Goal: Information Seeking & Learning: Learn about a topic

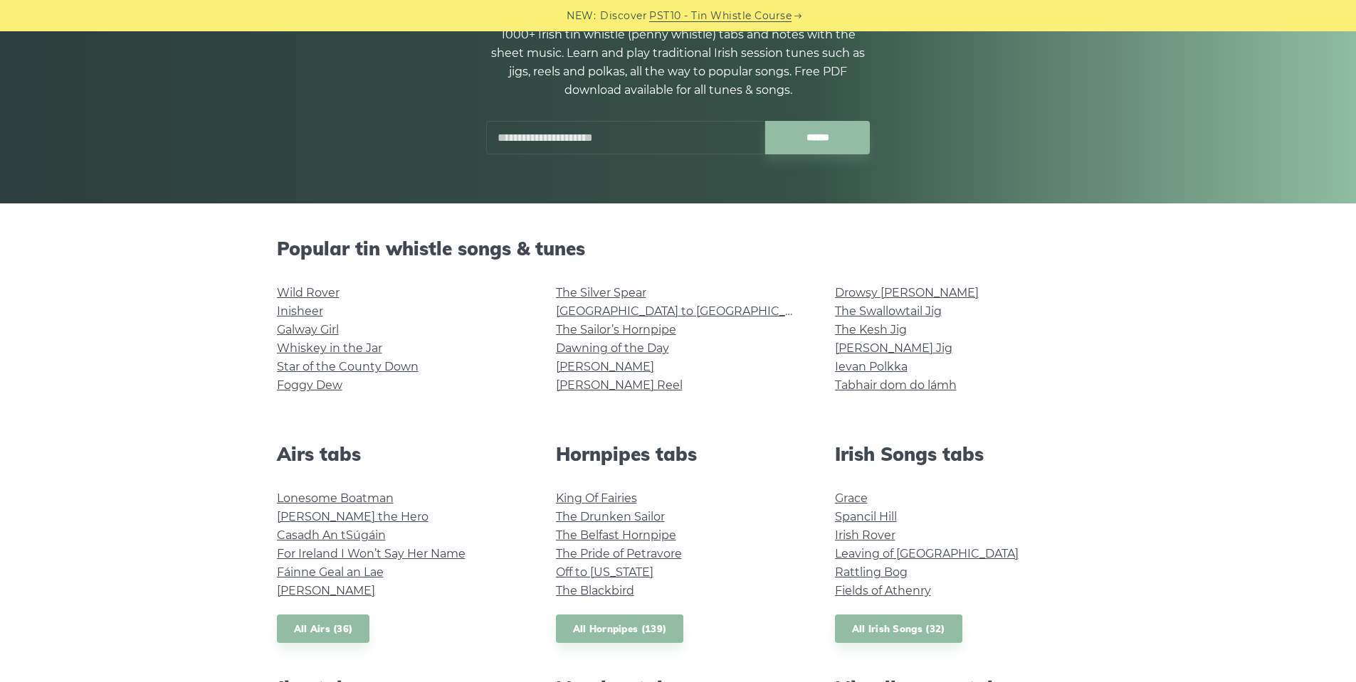
scroll to position [213, 0]
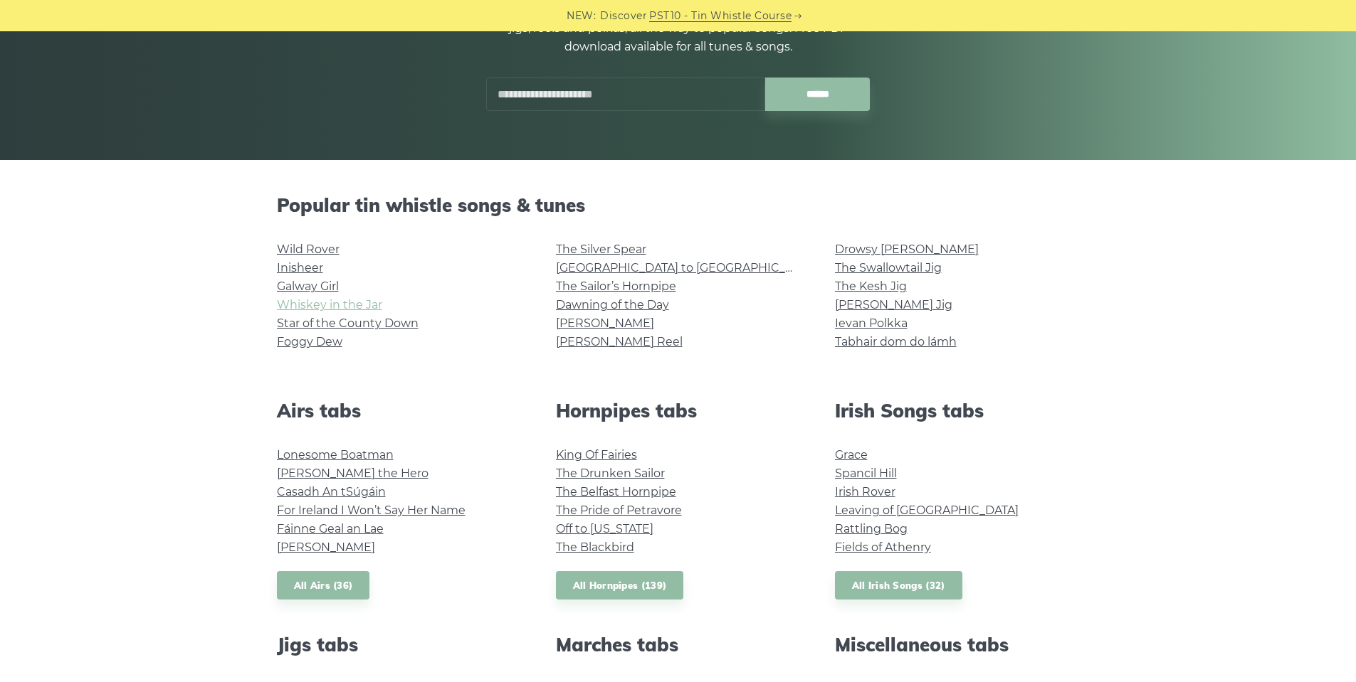
click at [331, 304] on link "Whiskey in the Jar" at bounding box center [329, 305] width 105 height 14
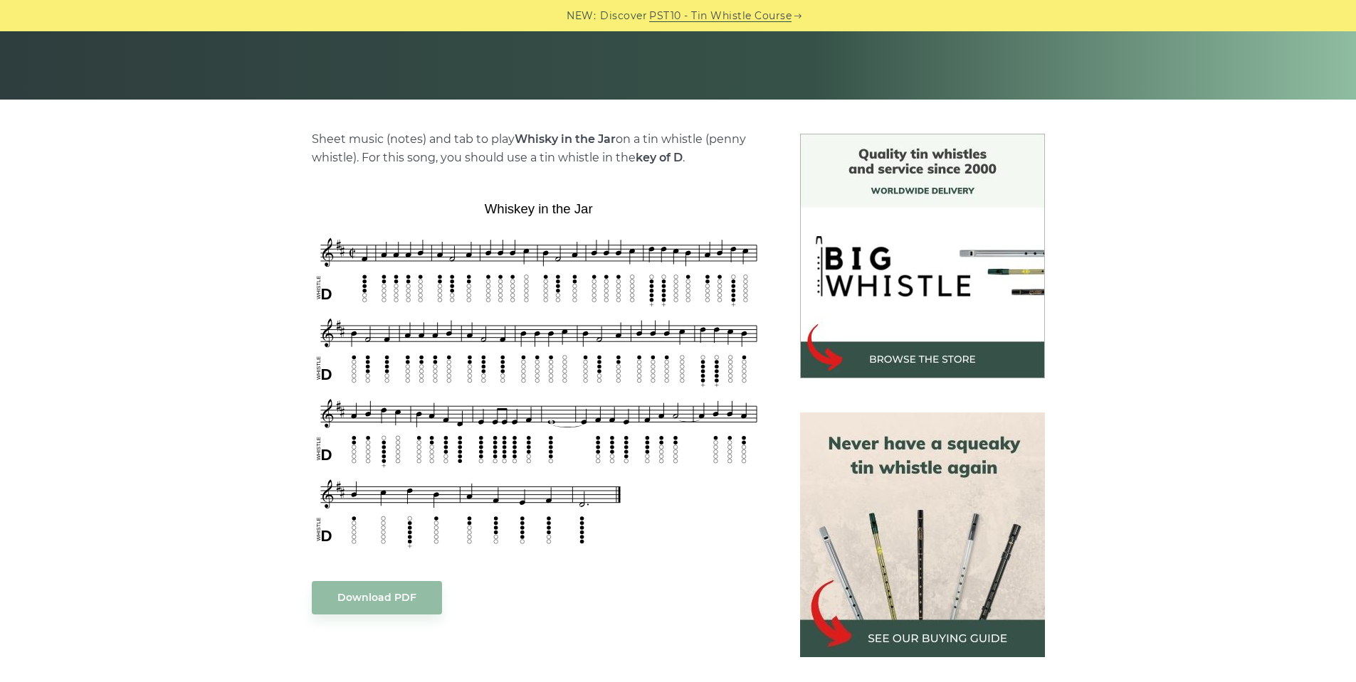
scroll to position [285, 0]
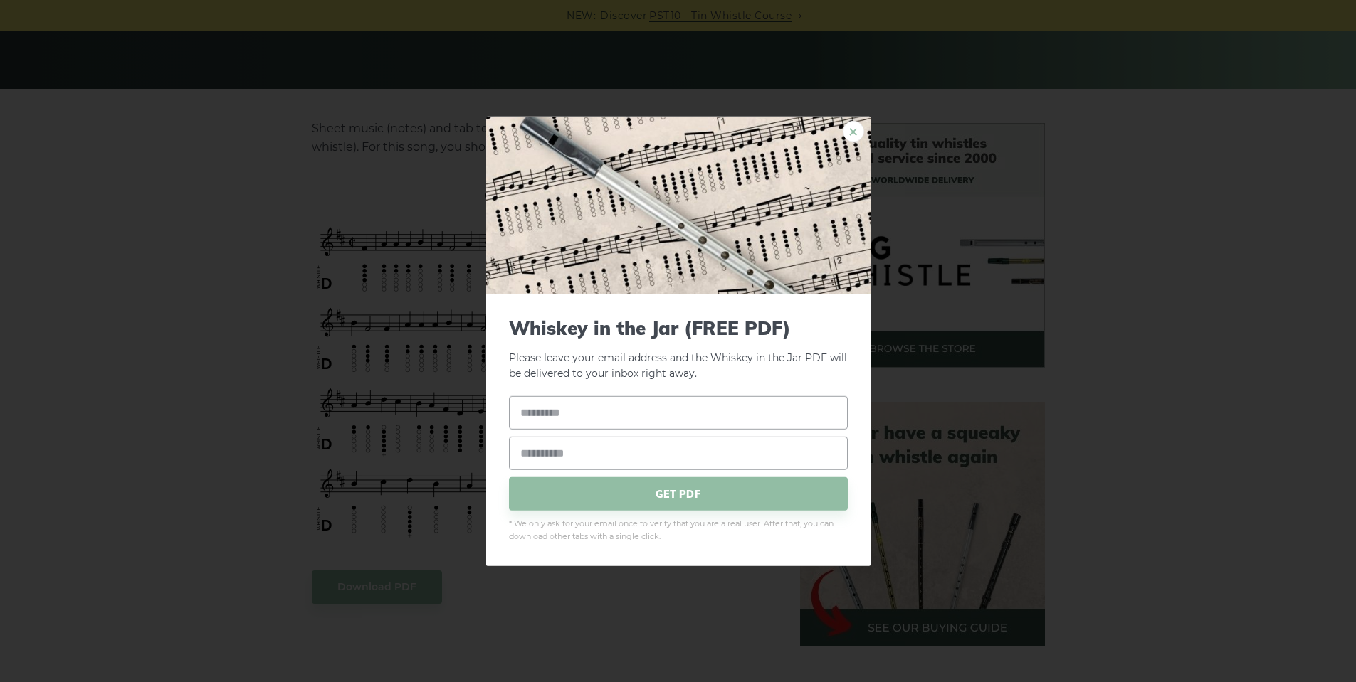
click at [855, 137] on link "×" at bounding box center [853, 130] width 21 height 21
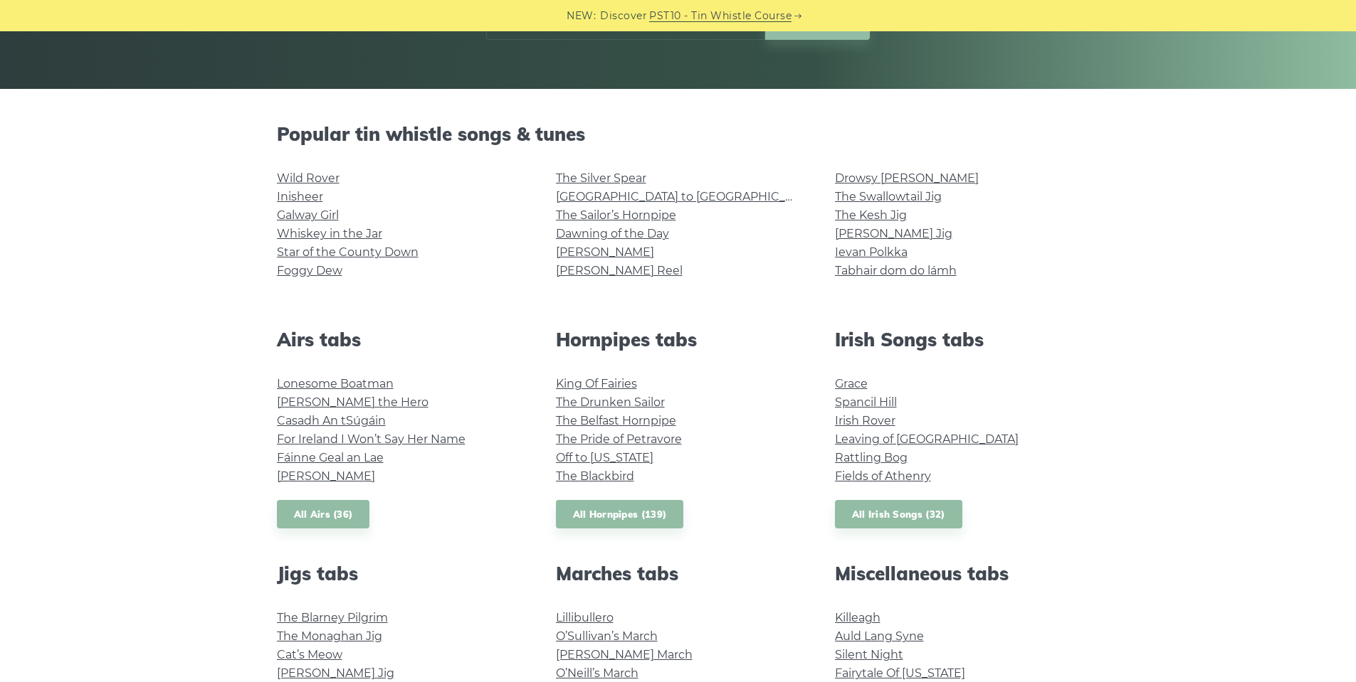
scroll to position [356, 0]
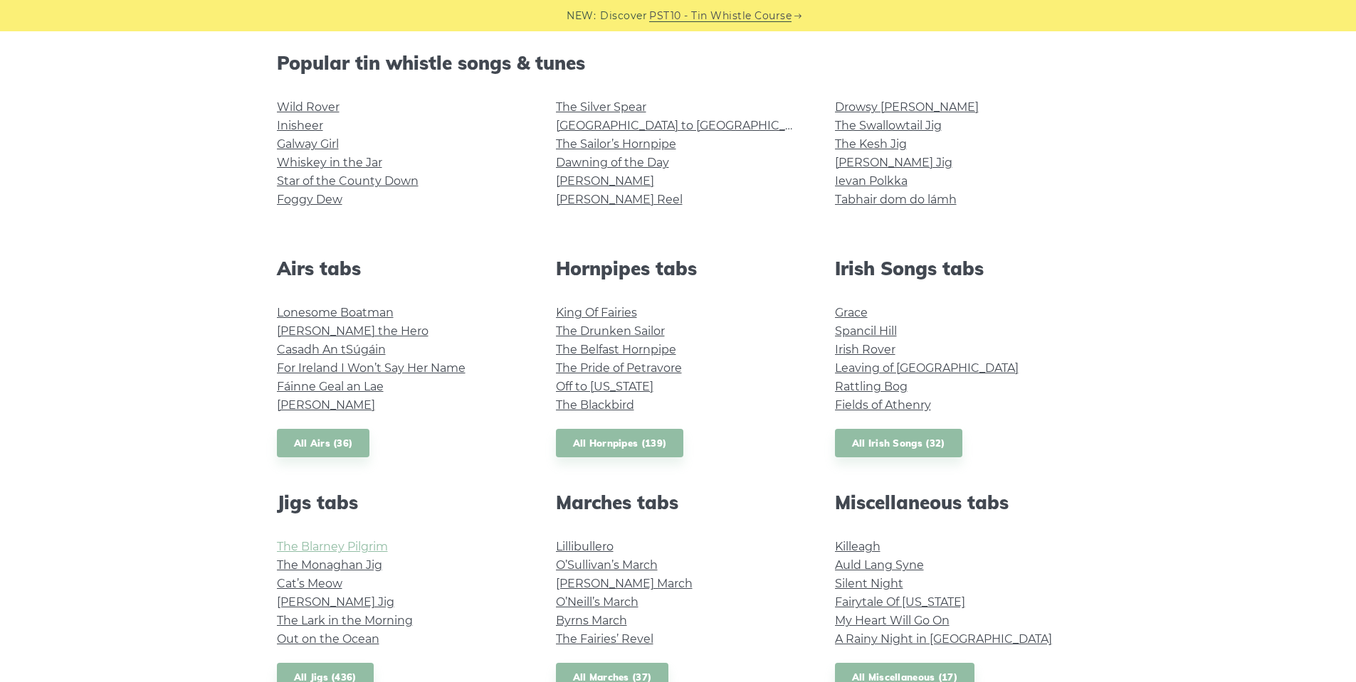
click at [360, 542] on link "The Blarney Pilgrim" at bounding box center [332, 547] width 111 height 14
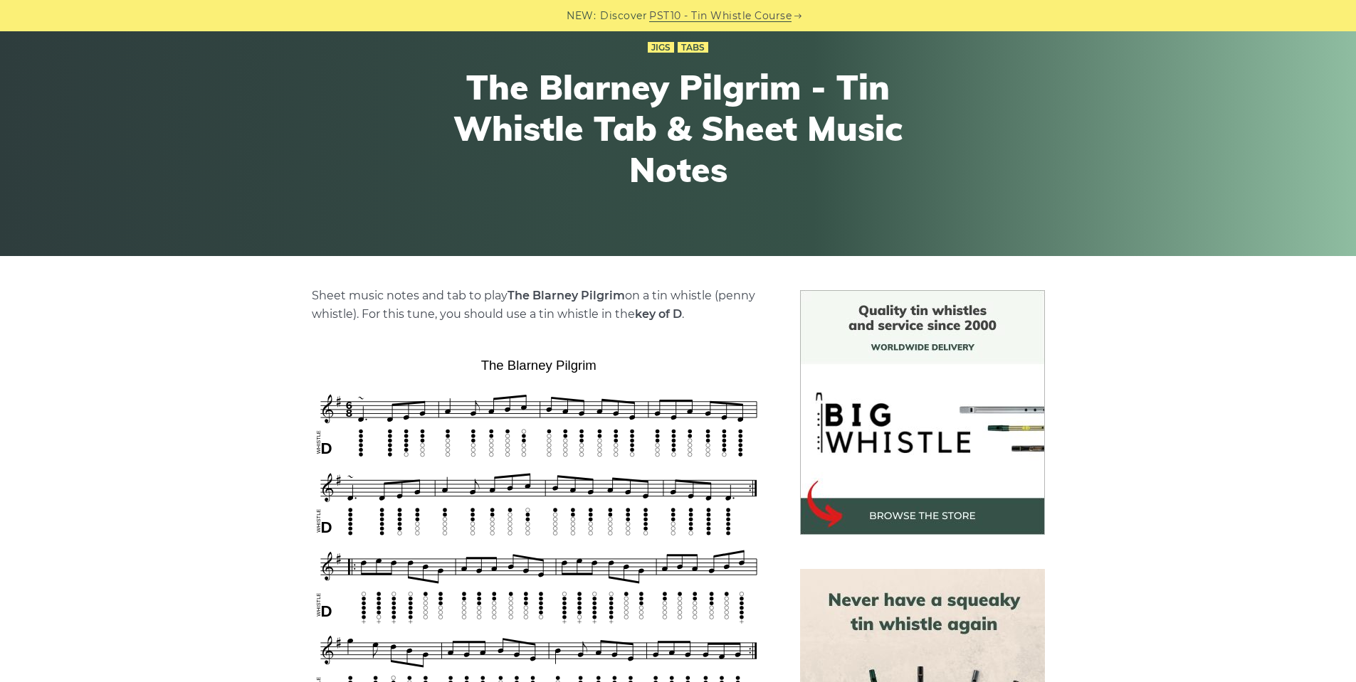
scroll to position [142, 0]
